Goal: Transaction & Acquisition: Purchase product/service

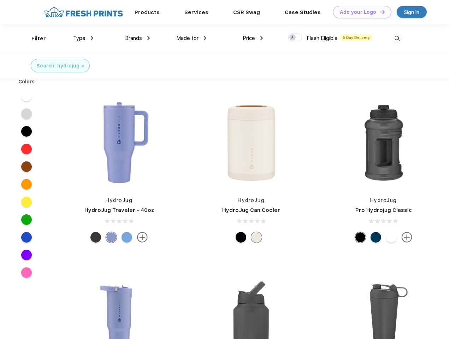
click at [360, 12] on link "Add your Logo Design Tool" at bounding box center [362, 12] width 58 height 12
click at [0, 0] on div "Design Tool" at bounding box center [0, 0] width 0 height 0
click at [379, 12] on link "Add your Logo Design Tool" at bounding box center [362, 12] width 58 height 12
click at [34, 39] on div "Filter" at bounding box center [38, 39] width 14 height 8
click at [83, 38] on span "Type" at bounding box center [79, 38] width 12 height 6
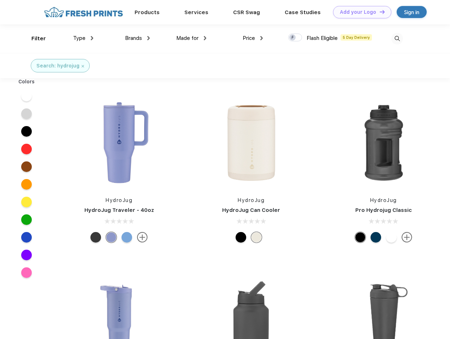
click at [138, 38] on span "Brands" at bounding box center [133, 38] width 17 height 6
click at [192, 38] on span "Made for" at bounding box center [187, 38] width 22 height 6
click at [253, 38] on span "Price" at bounding box center [249, 38] width 12 height 6
click at [296, 38] on div at bounding box center [295, 38] width 14 height 8
click at [293, 38] on input "checkbox" at bounding box center [290, 35] width 5 height 5
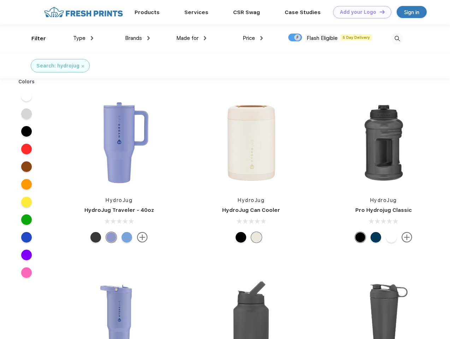
click at [397, 39] on img at bounding box center [398, 39] width 12 height 12
